Goal: Task Accomplishment & Management: Use online tool/utility

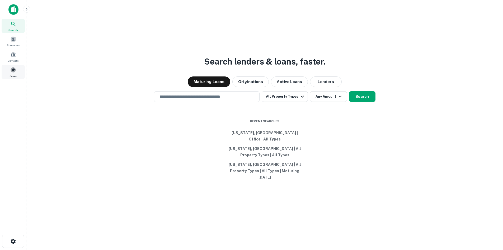
click at [13, 70] on span at bounding box center [13, 70] width 6 height 6
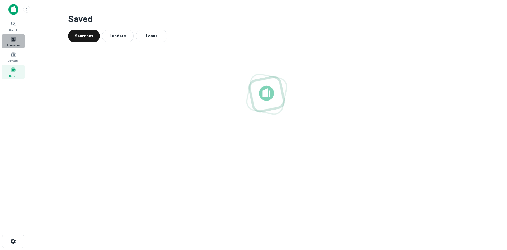
click at [15, 45] on span "Borrowers" at bounding box center [13, 45] width 13 height 4
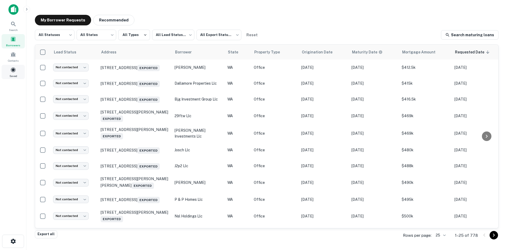
click at [13, 74] on span "Saved" at bounding box center [14, 76] width 8 height 4
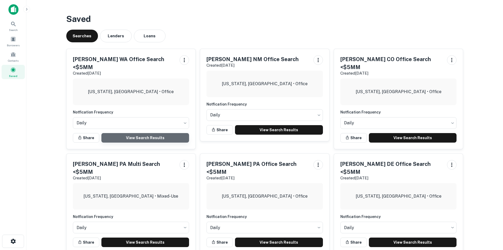
click at [146, 133] on link "View Search Results" at bounding box center [145, 138] width 88 height 10
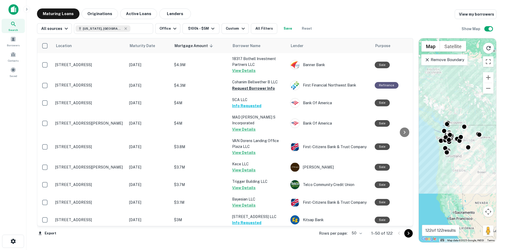
click at [354, 233] on body "Search Borrowers Contacts Saved Maturing Loans Originations Active Loans Lender…" at bounding box center [253, 125] width 507 height 250
click at [356, 238] on li "100" at bounding box center [356, 239] width 15 height 10
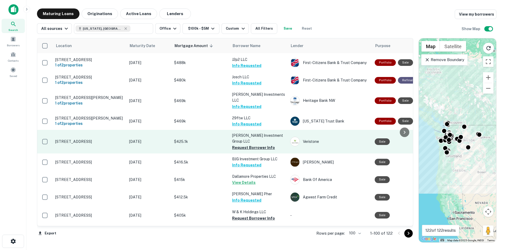
scroll to position [1612, 0]
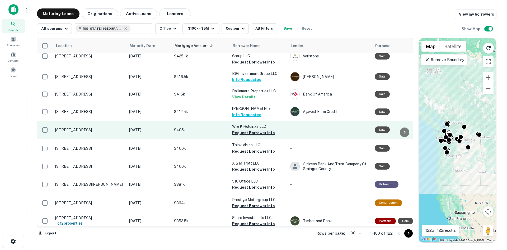
click at [252, 129] on button "Request Borrower Info" at bounding box center [253, 132] width 43 height 6
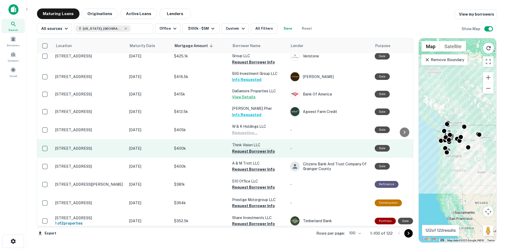
click at [250, 148] on button "Request Borrower Info" at bounding box center [253, 151] width 43 height 6
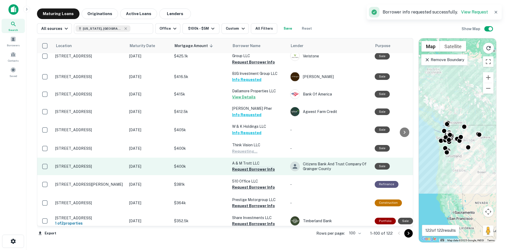
click at [251, 166] on button "Request Borrower Info" at bounding box center [253, 169] width 43 height 6
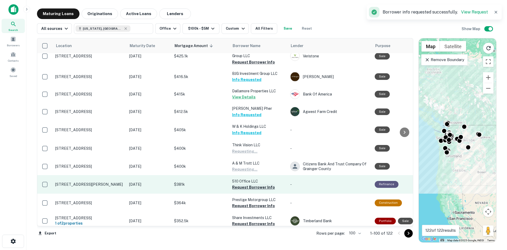
click at [249, 184] on button "Request Borrower Info" at bounding box center [253, 187] width 43 height 6
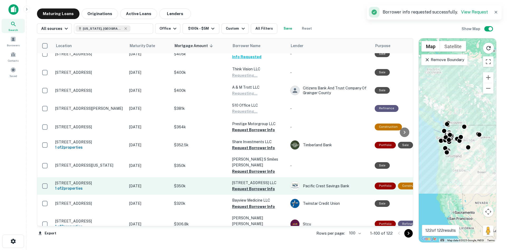
scroll to position [1691, 0]
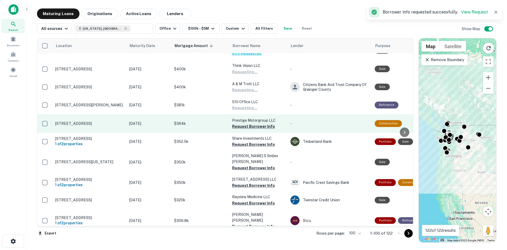
click at [244, 123] on button "Request Borrower Info" at bounding box center [253, 126] width 43 height 6
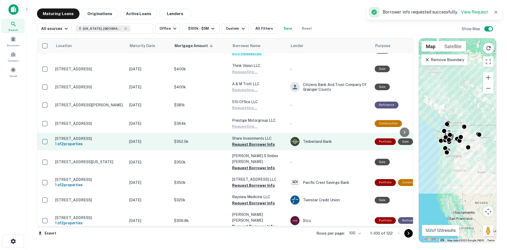
click at [242, 141] on button "Request Borrower Info" at bounding box center [253, 144] width 43 height 6
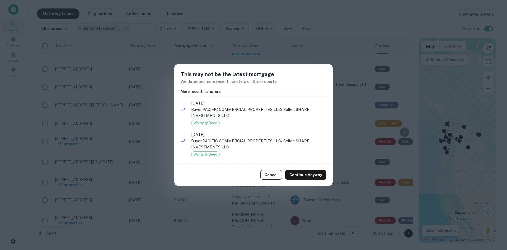
click at [279, 175] on button "Cancel" at bounding box center [272, 175] width 22 height 10
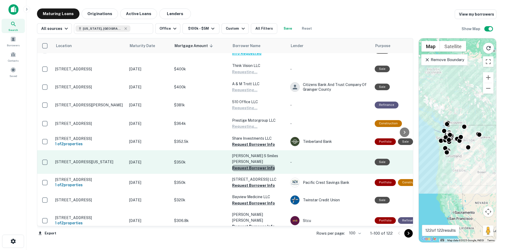
click at [254, 165] on button "Request Borrower Info" at bounding box center [253, 168] width 43 height 6
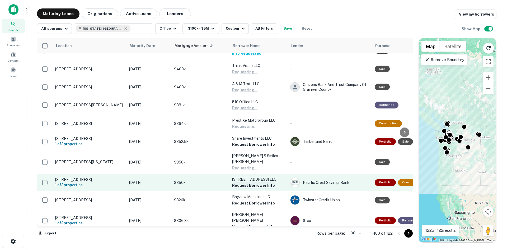
click at [249, 182] on button "Request Borrower Info" at bounding box center [253, 185] width 43 height 6
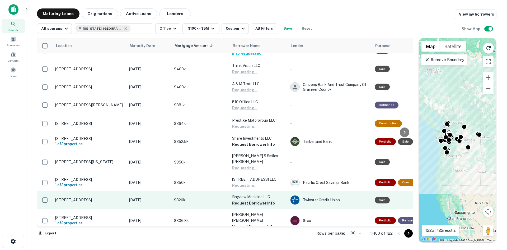
click at [241, 200] on button "Request Borrower Info" at bounding box center [253, 203] width 43 height 6
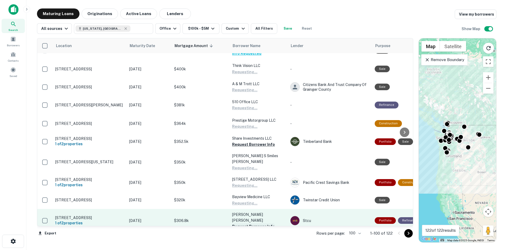
click at [241, 223] on button "Request Borrower Info" at bounding box center [253, 226] width 43 height 6
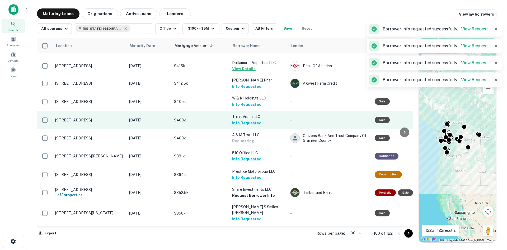
scroll to position [1693, 0]
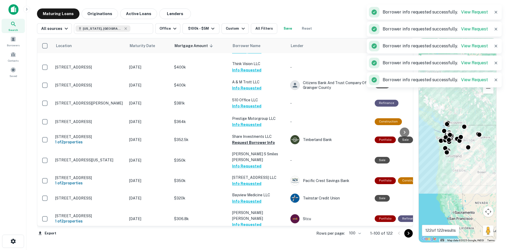
click at [252, 244] on button "Request Borrower Info" at bounding box center [253, 247] width 43 height 6
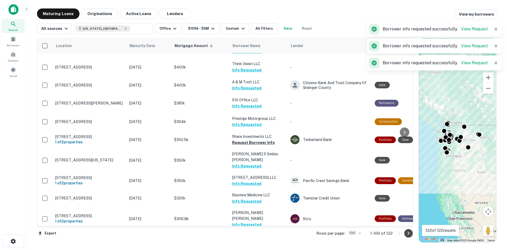
click at [411, 235] on icon "Go to next page" at bounding box center [409, 233] width 6 height 6
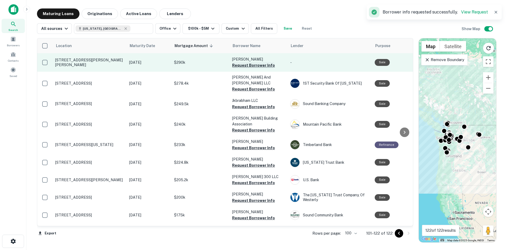
click at [250, 67] on button "Request Borrower Info" at bounding box center [253, 65] width 43 height 6
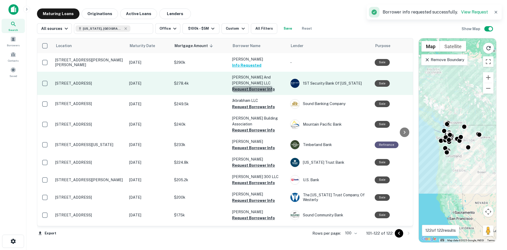
click at [252, 86] on button "Request Borrower Info" at bounding box center [253, 89] width 43 height 6
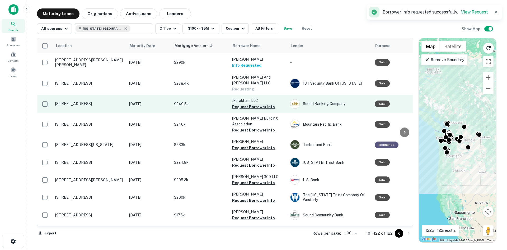
click at [251, 104] on button "Request Borrower Info" at bounding box center [253, 107] width 43 height 6
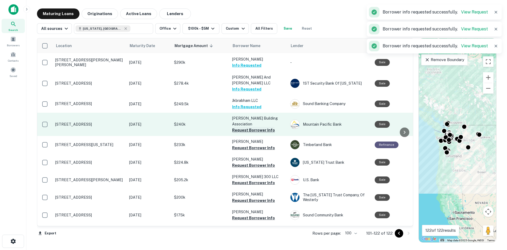
click at [251, 127] on button "Request Borrower Info" at bounding box center [253, 130] width 43 height 6
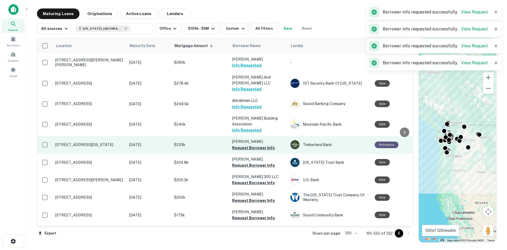
click at [252, 145] on button "Request Borrower Info" at bounding box center [253, 148] width 43 height 6
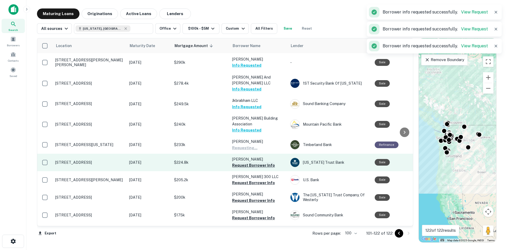
click at [250, 162] on button "Request Borrower Info" at bounding box center [253, 165] width 43 height 6
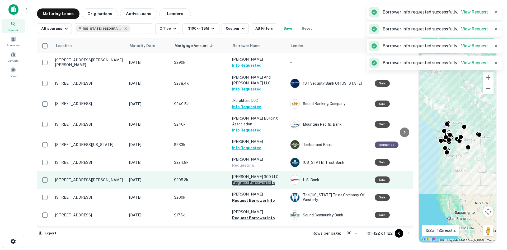
click at [248, 179] on button "Request Borrower Info" at bounding box center [253, 182] width 43 height 6
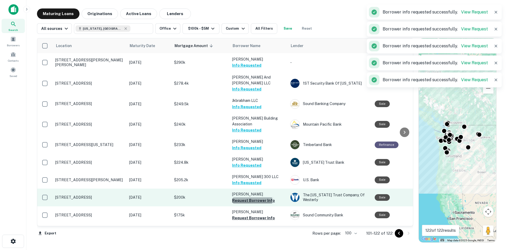
click at [250, 197] on button "Request Borrower Info" at bounding box center [253, 200] width 43 height 6
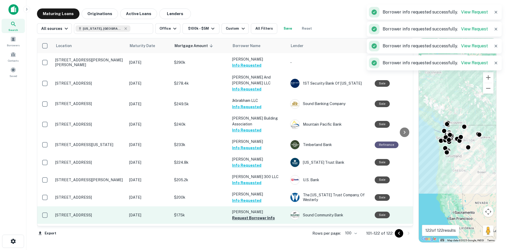
click at [244, 215] on button "Request Borrower Info" at bounding box center [253, 218] width 43 height 6
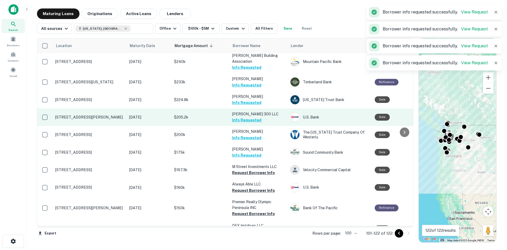
scroll to position [79, 0]
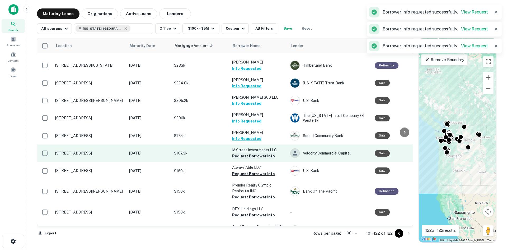
click at [244, 153] on button "Request Borrower Info" at bounding box center [253, 156] width 43 height 6
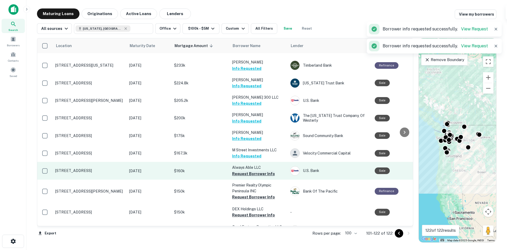
click at [244, 170] on button "Request Borrower Info" at bounding box center [253, 173] width 43 height 6
